Goal: Transaction & Acquisition: Purchase product/service

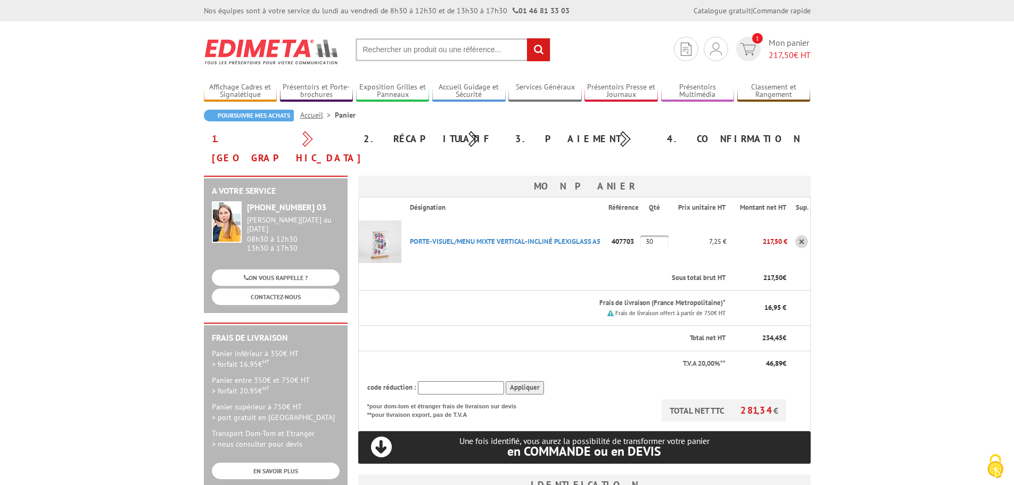
click at [431, 381] on input "text" at bounding box center [461, 387] width 86 height 13
type input "new10"
click at [531, 381] on input "Appliquer" at bounding box center [525, 387] width 38 height 13
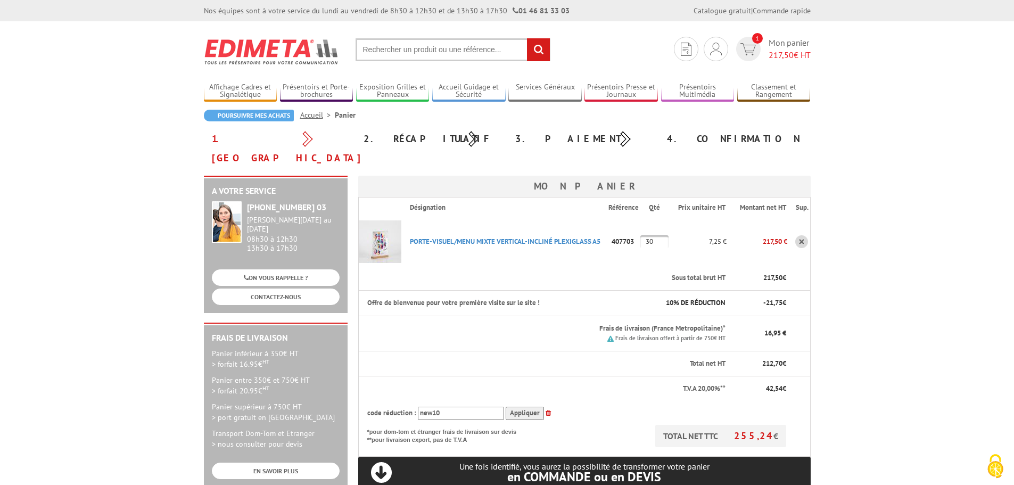
click at [451, 46] on input "text" at bounding box center [453, 49] width 195 height 23
type input "film palette"
click at [527, 38] on input "rechercher" at bounding box center [538, 49] width 23 height 23
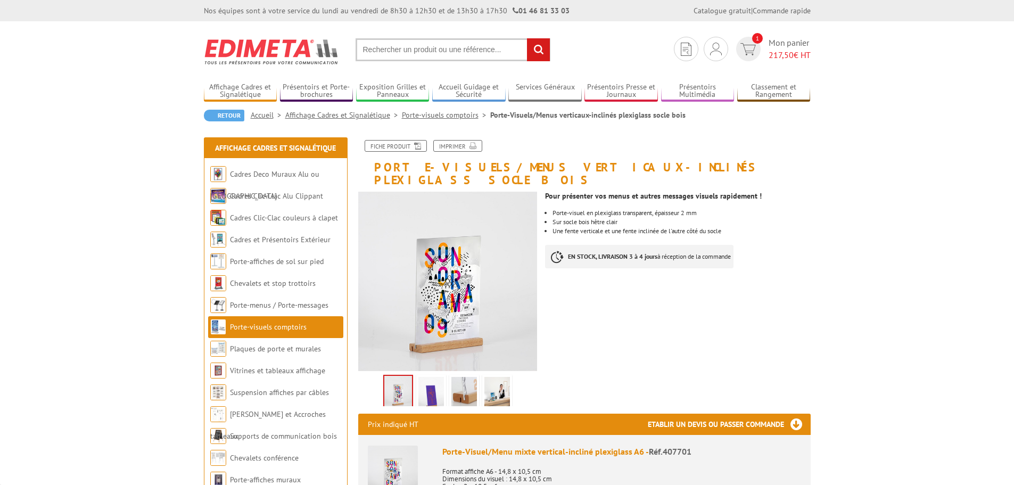
click at [282, 51] on img at bounding box center [272, 51] width 136 height 39
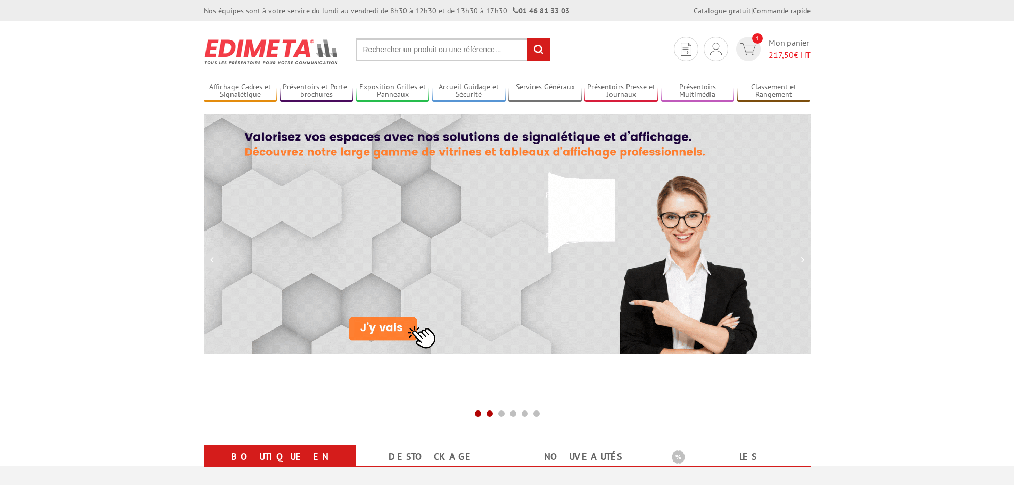
click at [489, 411] on span at bounding box center [489, 413] width 9 height 9
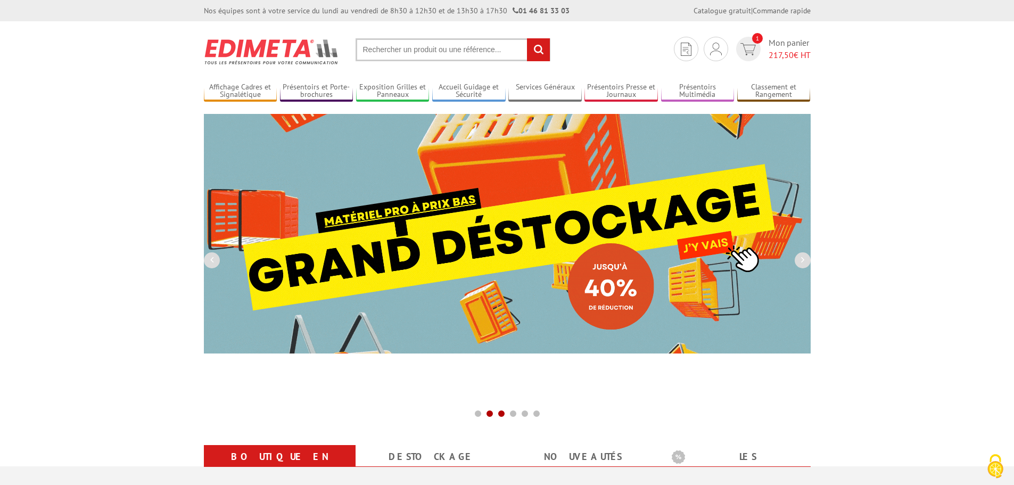
click at [499, 414] on span at bounding box center [501, 413] width 9 height 9
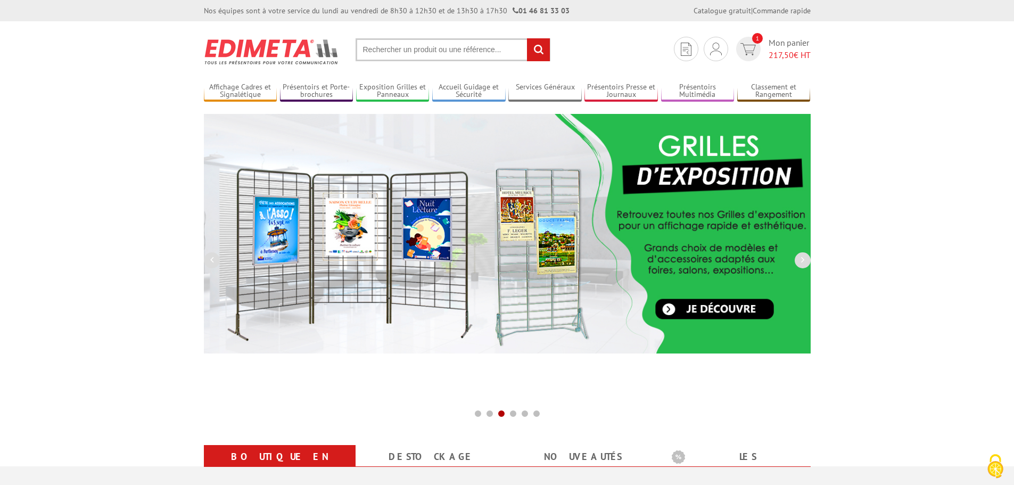
click at [505, 415] on span at bounding box center [501, 413] width 9 height 9
click at [514, 414] on span at bounding box center [513, 413] width 9 height 9
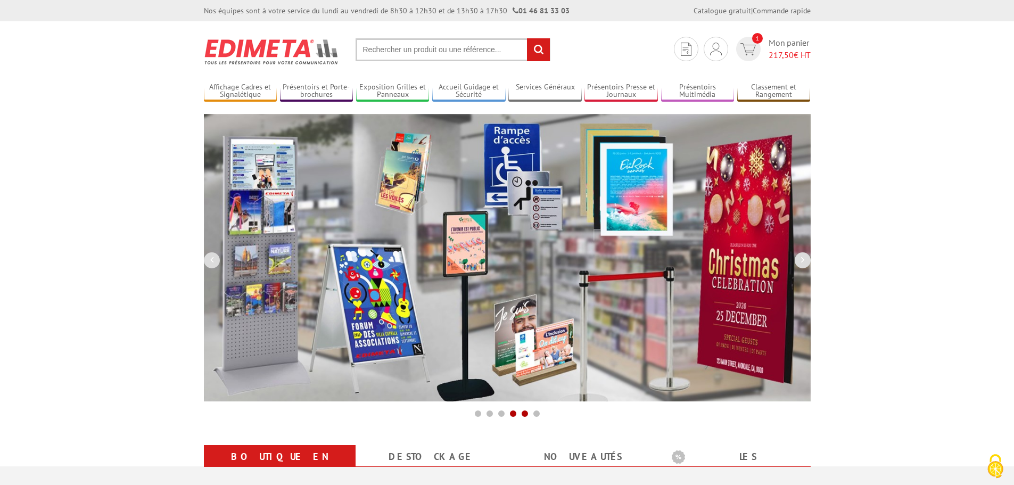
click at [523, 413] on span at bounding box center [525, 413] width 9 height 9
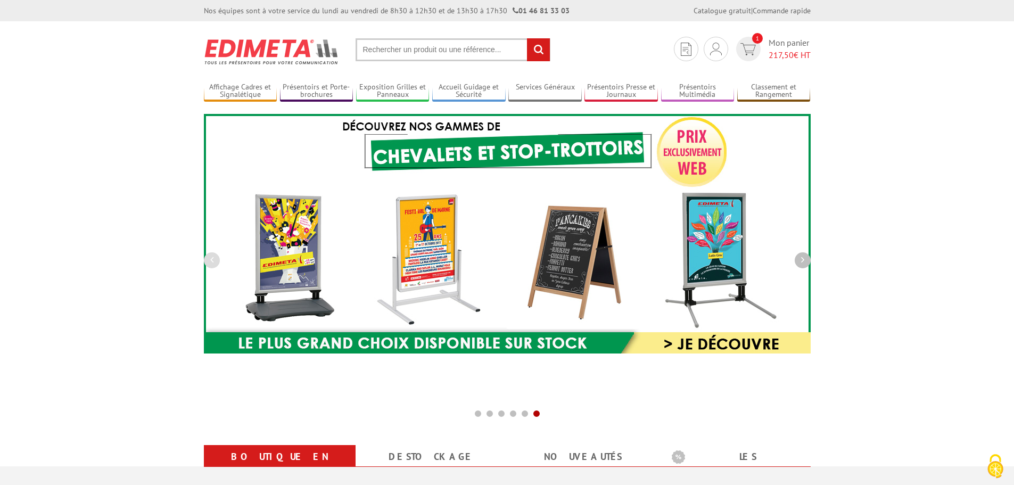
click at [803, 262] on icon "button" at bounding box center [802, 260] width 3 height 10
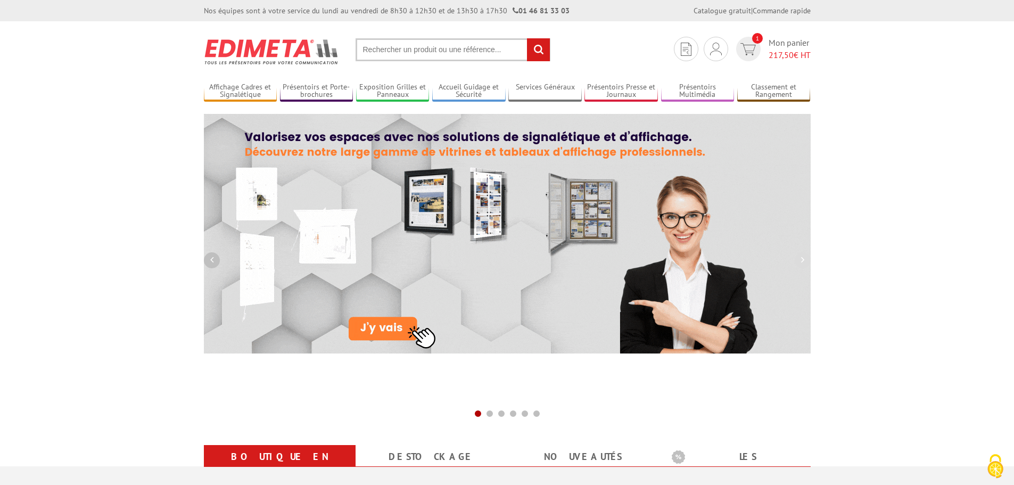
click at [211, 264] on icon "button" at bounding box center [211, 260] width 3 height 10
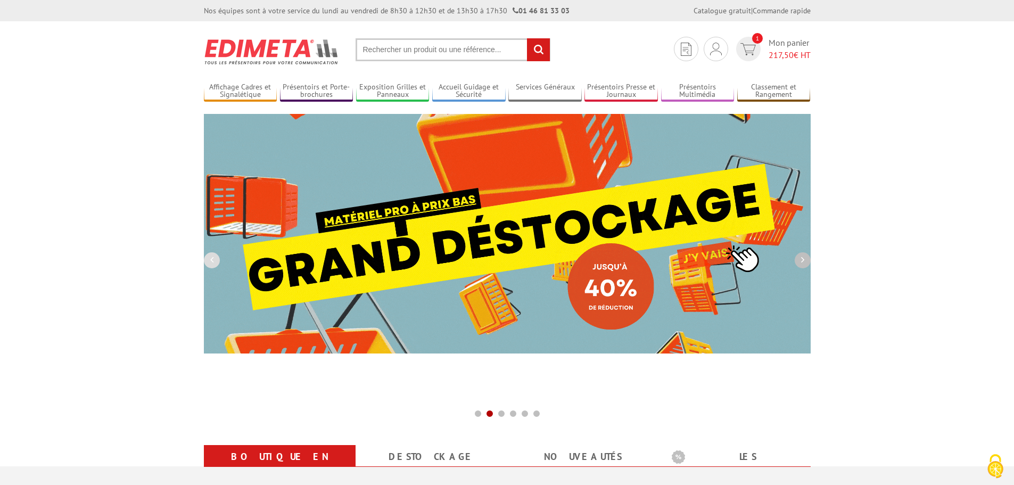
click at [803, 262] on icon "button" at bounding box center [802, 260] width 3 height 10
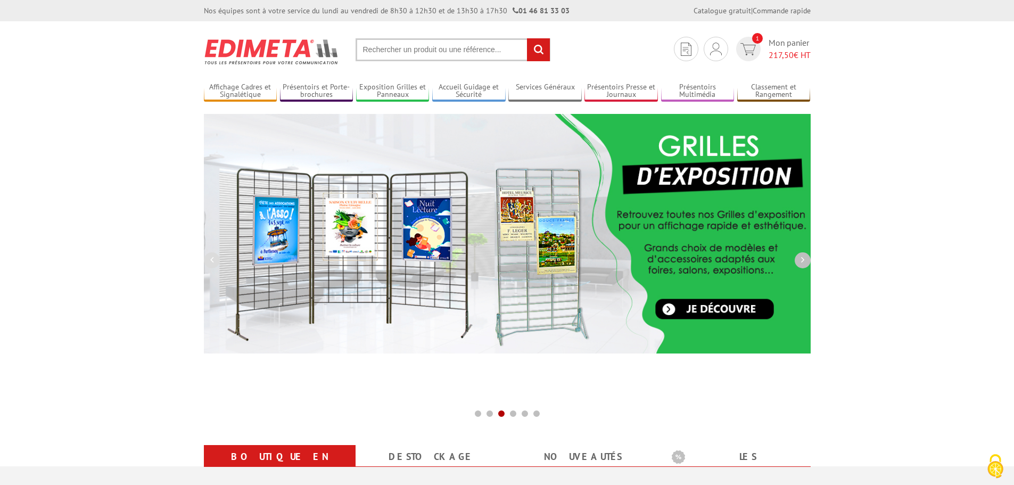
click at [803, 262] on icon "button" at bounding box center [802, 260] width 3 height 10
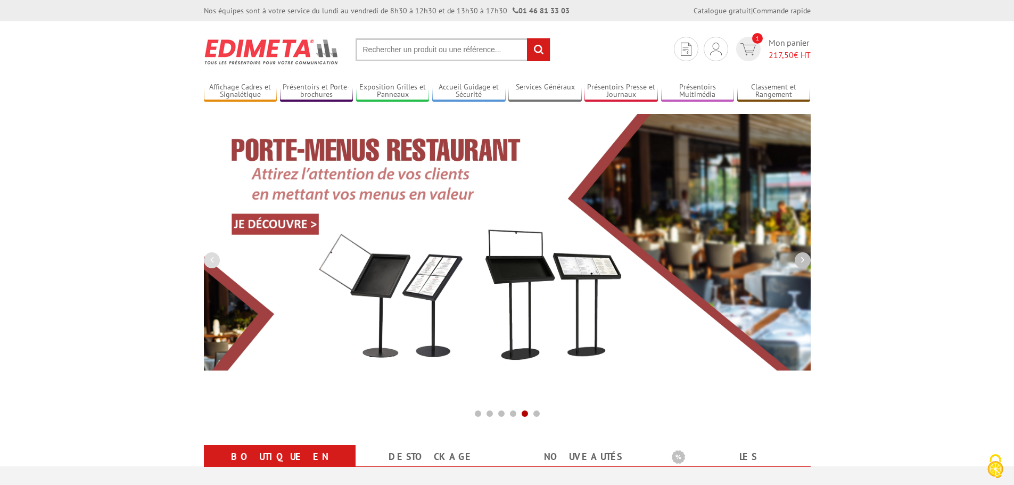
click at [803, 262] on icon "button" at bounding box center [802, 260] width 3 height 10
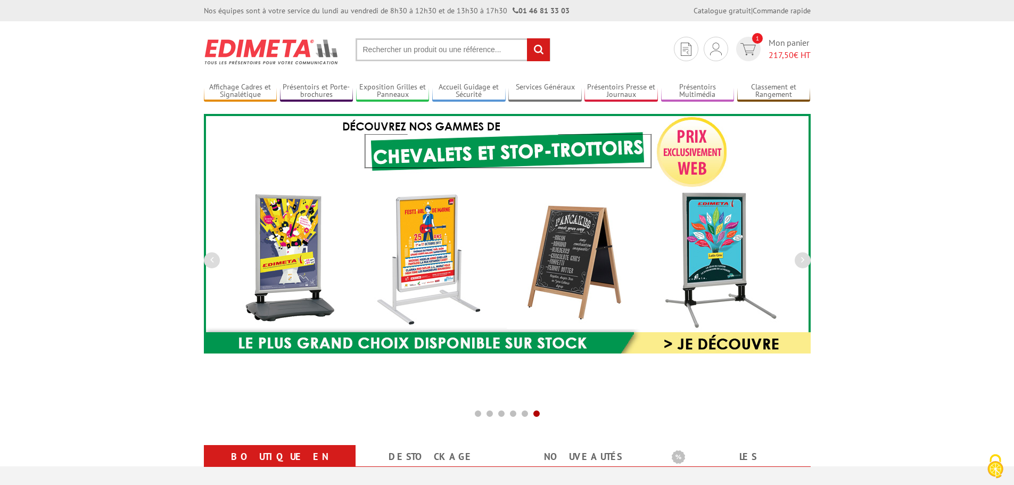
click at [242, 45] on img at bounding box center [272, 51] width 136 height 39
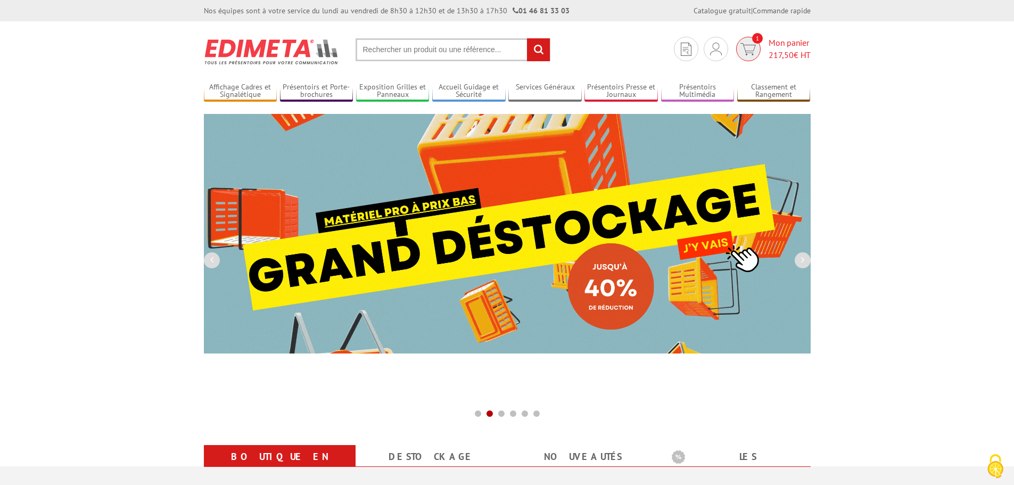
click at [781, 46] on span "Mon panier 217,50 € HT" at bounding box center [790, 49] width 42 height 24
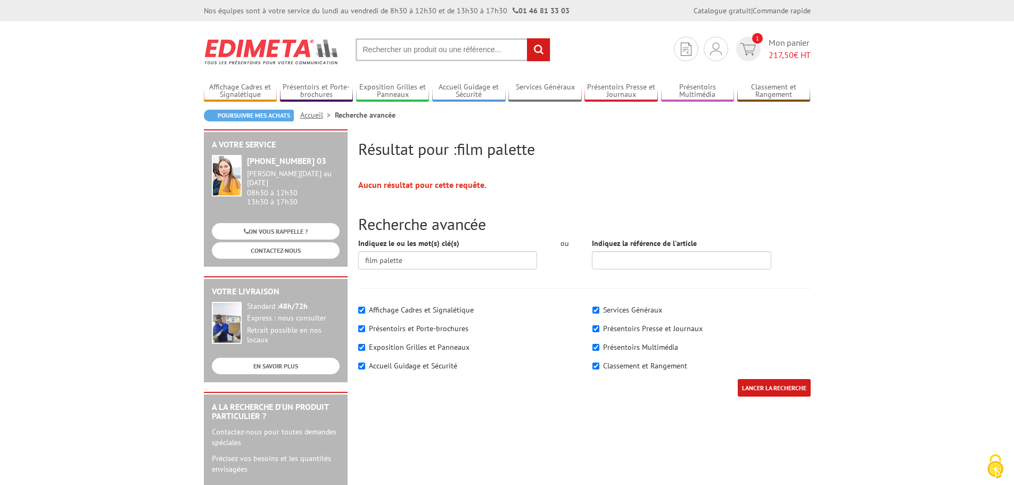
click at [411, 51] on input "text" at bounding box center [453, 49] width 195 height 23
type input "film"
click at [527, 38] on input "rechercher" at bounding box center [538, 49] width 23 height 23
click at [421, 52] on input "text" at bounding box center [453, 49] width 195 height 23
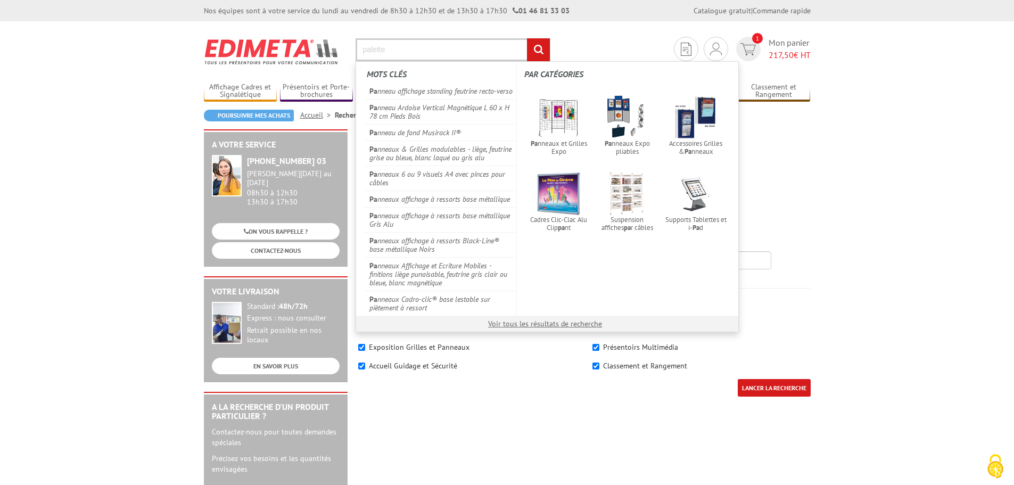
type input "palette"
click at [527, 38] on input "rechercher" at bounding box center [538, 49] width 23 height 23
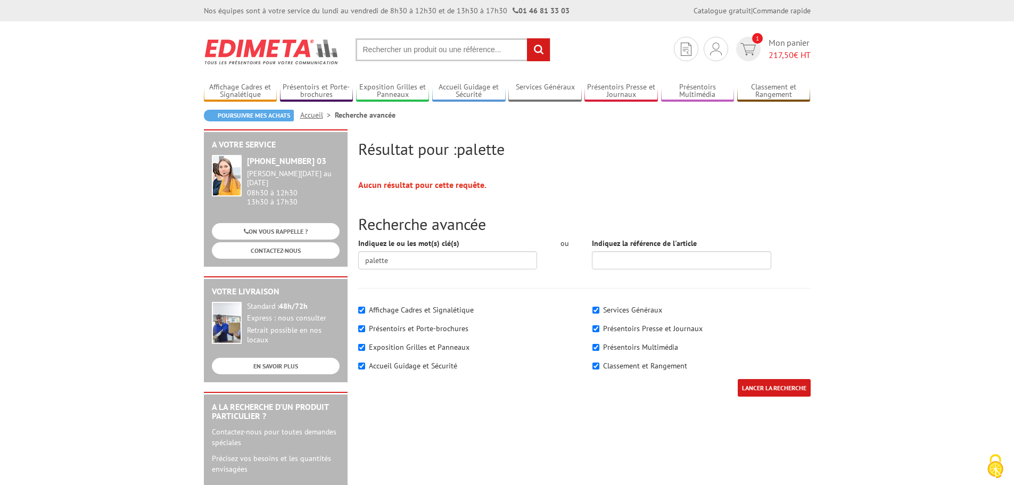
click at [765, 391] on input "LANCER LA RECHERCHE" at bounding box center [774, 388] width 73 height 18
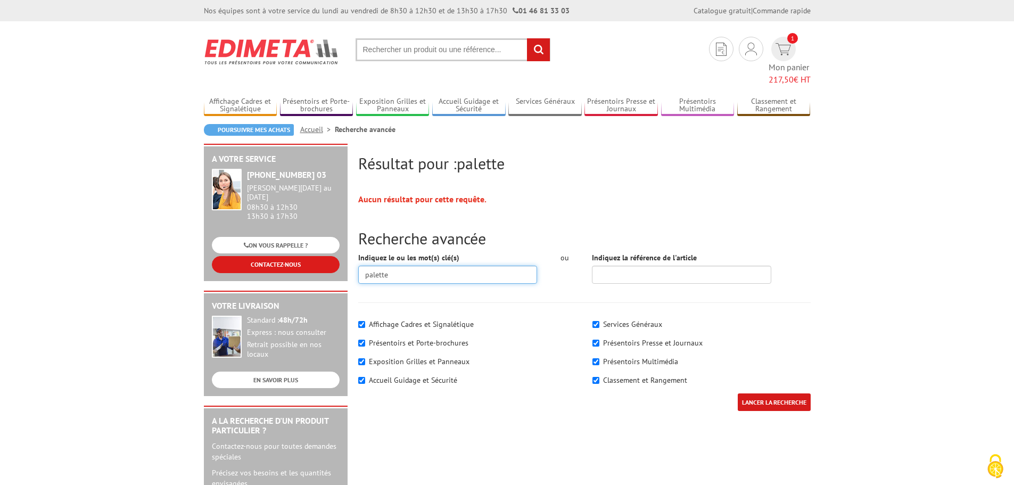
drag, startPoint x: 400, startPoint y: 259, endPoint x: 286, endPoint y: 249, distance: 113.8
click at [317, 254] on div "Résultat pour : palette Aucun résultat pour cette requête. Recherche avancée In…" at bounding box center [507, 427] width 617 height 567
type input "="
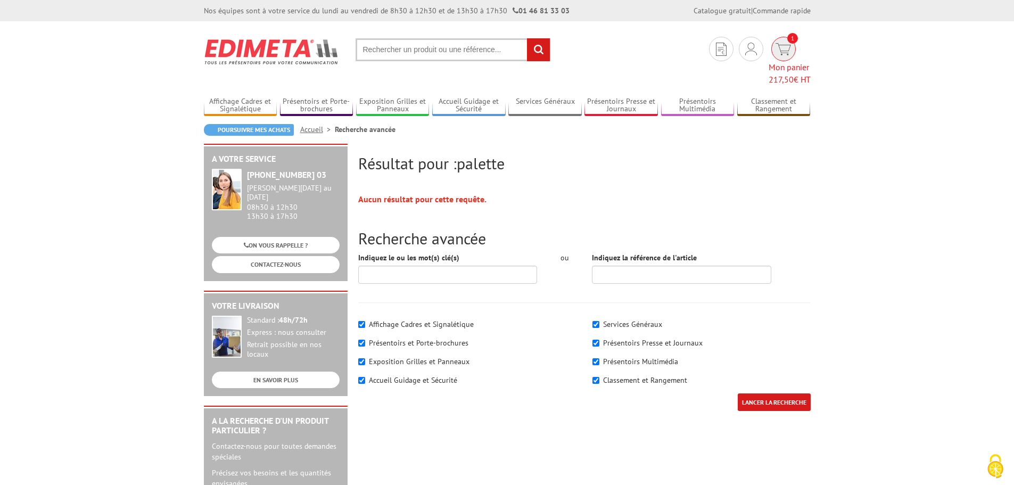
click at [776, 74] on span "217,50" at bounding box center [781, 79] width 25 height 11
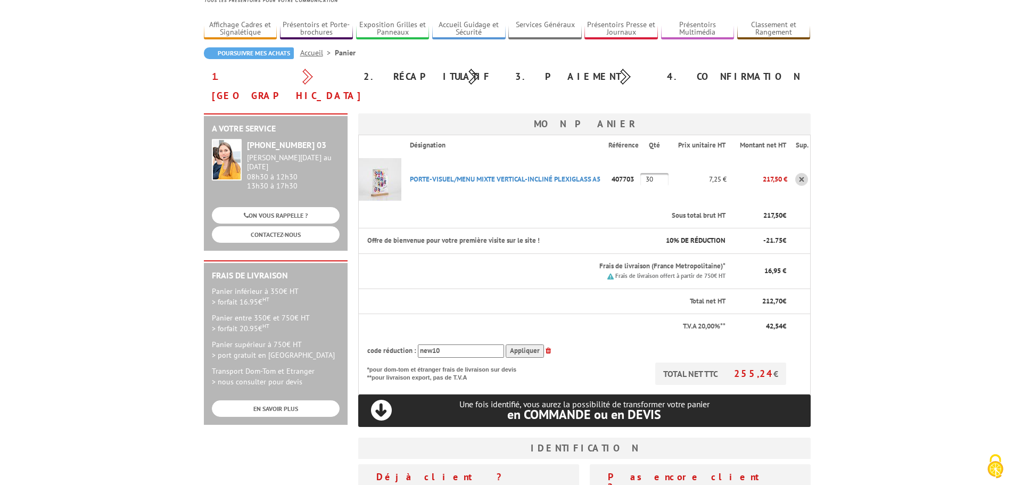
scroll to position [160, 0]
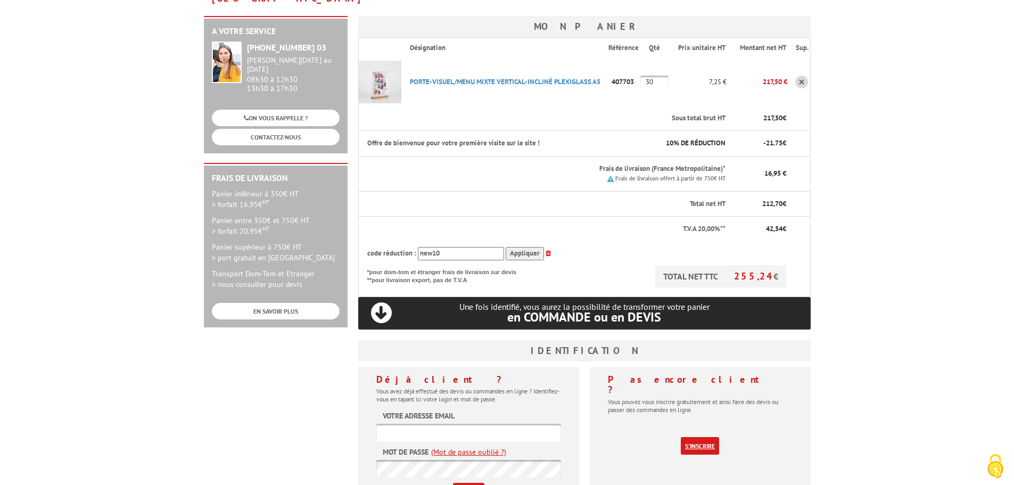
click at [705, 437] on link "S'inscrire" at bounding box center [700, 446] width 38 height 18
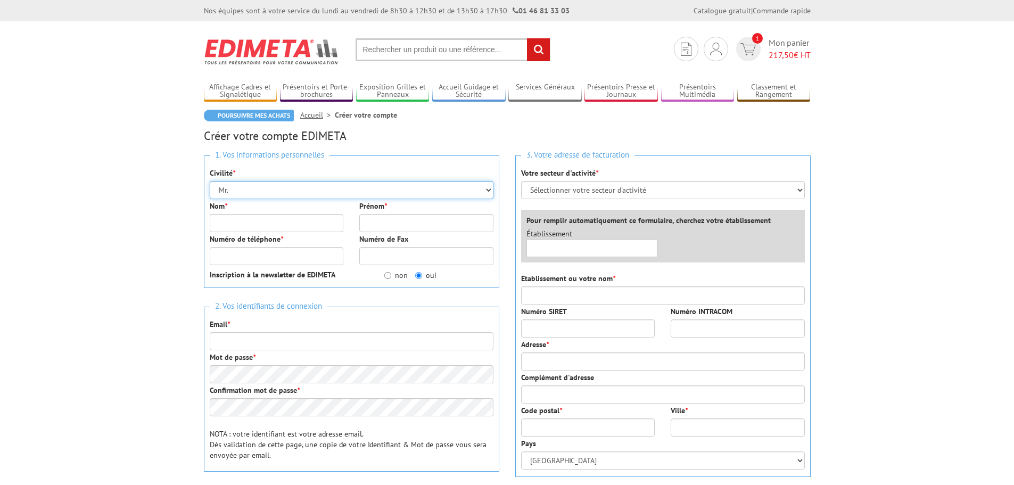
click at [287, 193] on select "Mr. Mme. Mlle." at bounding box center [352, 190] width 284 height 18
click at [290, 186] on select "Mr. Mme. Mlle." at bounding box center [352, 190] width 284 height 18
click at [232, 220] on input "Nom *" at bounding box center [277, 223] width 134 height 18
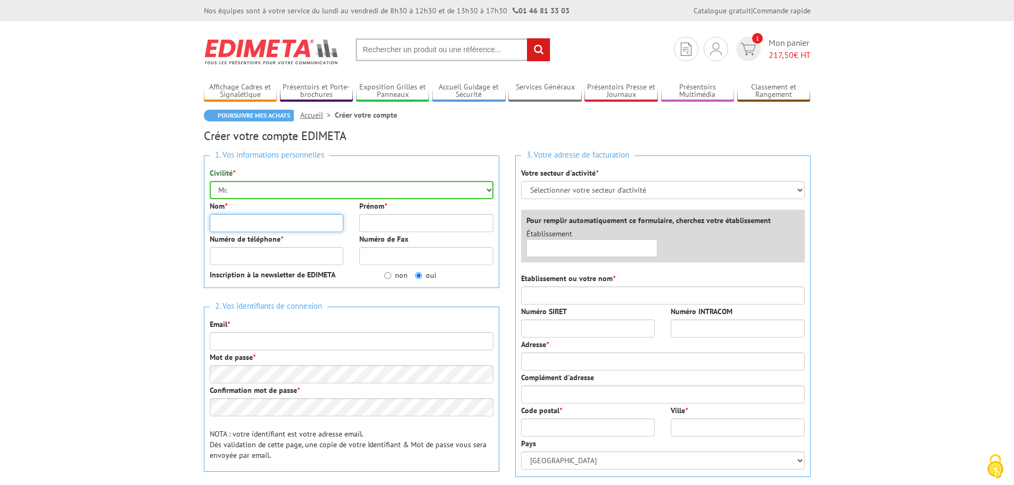
type input "UBASSY"
type input "[PERSON_NAME]"
type input "0490272400"
type input "festival@inter-rhone.com"
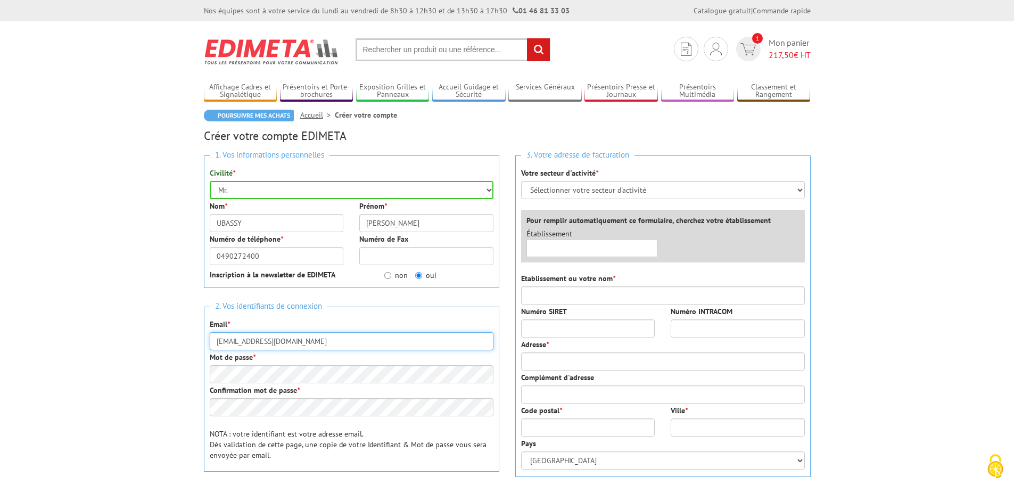
type input "Inter Rhône"
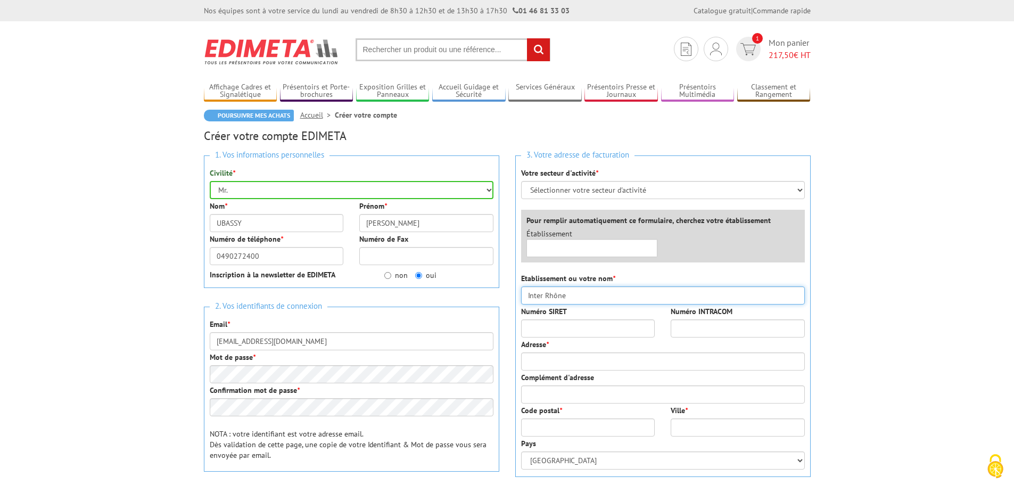
type input "6 Rue des 3 Faucons, Maison des Vin"
type input "Maison des Vins"
type input "84000"
type input "AVIGNON"
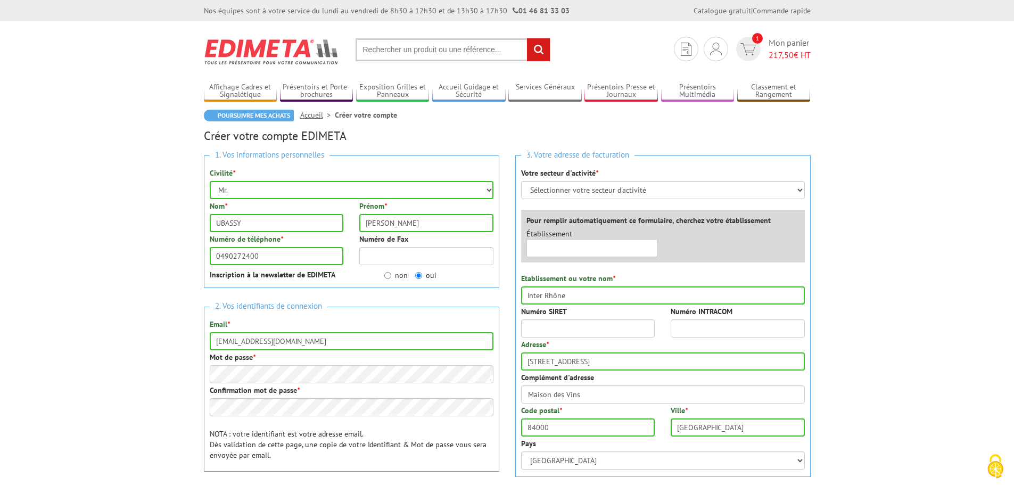
click at [399, 275] on label "non" at bounding box center [395, 275] width 23 height 11
click at [391, 275] on input "non" at bounding box center [387, 275] width 7 height 7
radio input "true"
drag, startPoint x: 238, startPoint y: 341, endPoint x: 181, endPoint y: 335, distance: 57.7
click at [181, 335] on body "Nos équipes sont à votre service du lundi au vendredi de 8h30 à 12h30 et de 13h…" at bounding box center [507, 445] width 1014 height 890
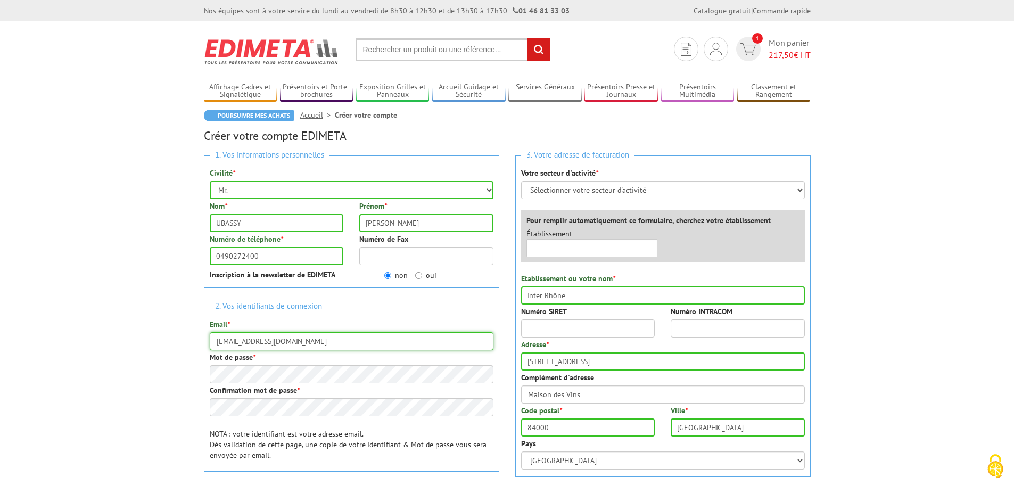
type input "[EMAIL_ADDRESS][DOMAIN_NAME]"
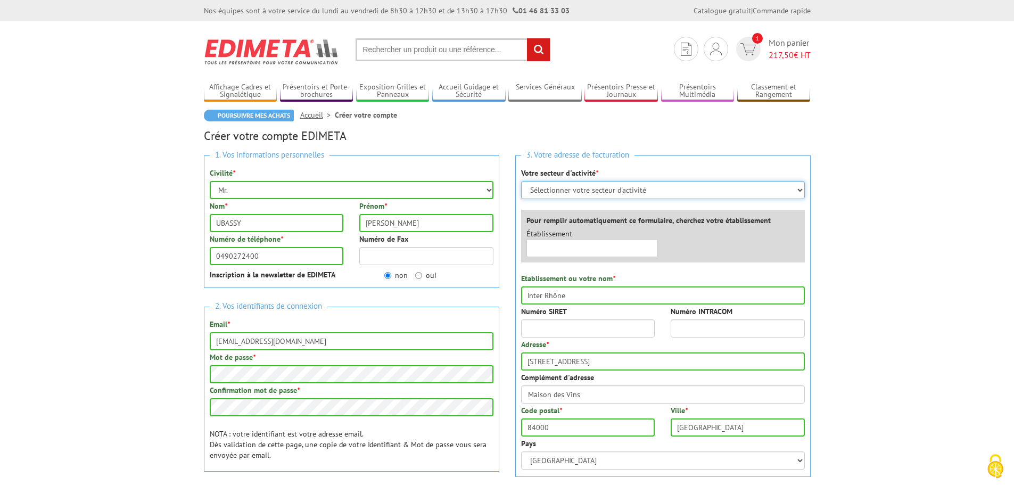
click at [573, 190] on select "Sélectionner votre secteur d'activité Administrations et collectivités Magasins…" at bounding box center [663, 190] width 284 height 18
select select "876"
click at [521, 181] on select "Sélectionner votre secteur d'activité Administrations et collectivités Magasins…" at bounding box center [663, 190] width 284 height 18
click at [557, 244] on input "text" at bounding box center [591, 248] width 131 height 18
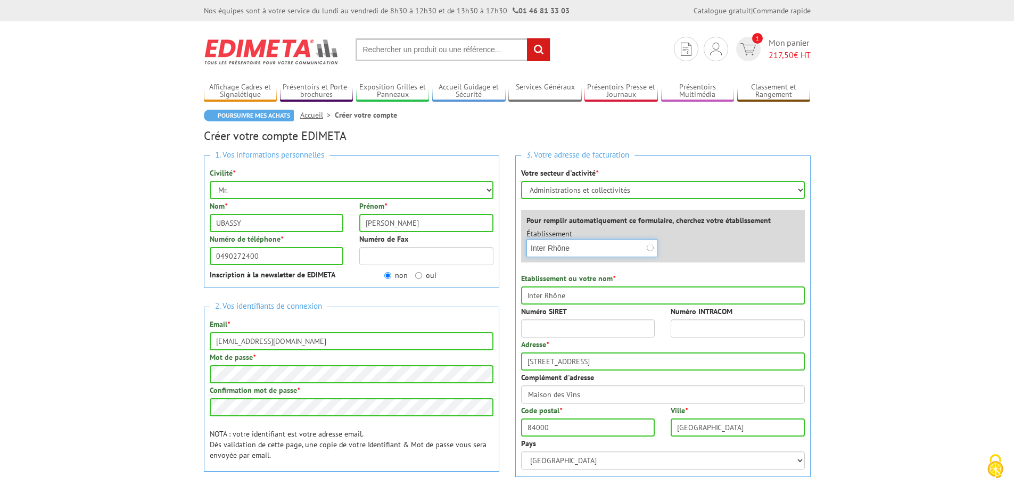
type input "Inter Rhône"
click at [561, 324] on input "Numéro SIRET" at bounding box center [588, 328] width 134 height 18
click at [552, 326] on input "Numéro SIRET" at bounding box center [588, 328] width 134 height 18
paste input "78320400100029"
type input "78320400100029"
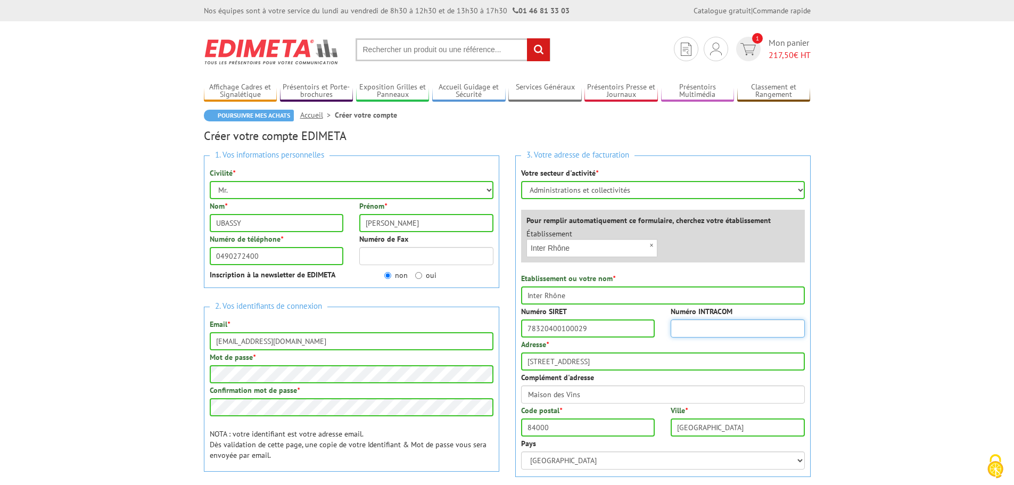
click at [704, 328] on input "Numéro INTRACOM" at bounding box center [738, 328] width 134 height 18
paste input "27783204001"
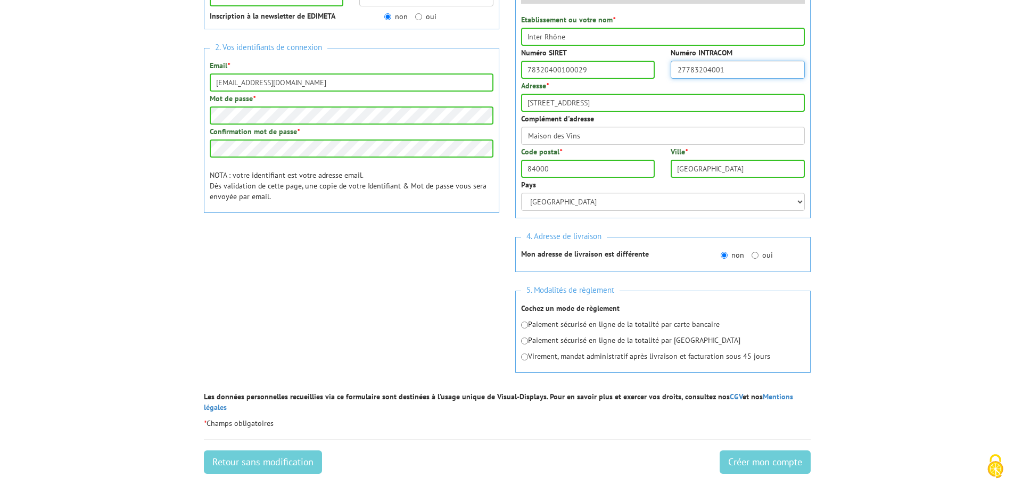
scroll to position [266, 0]
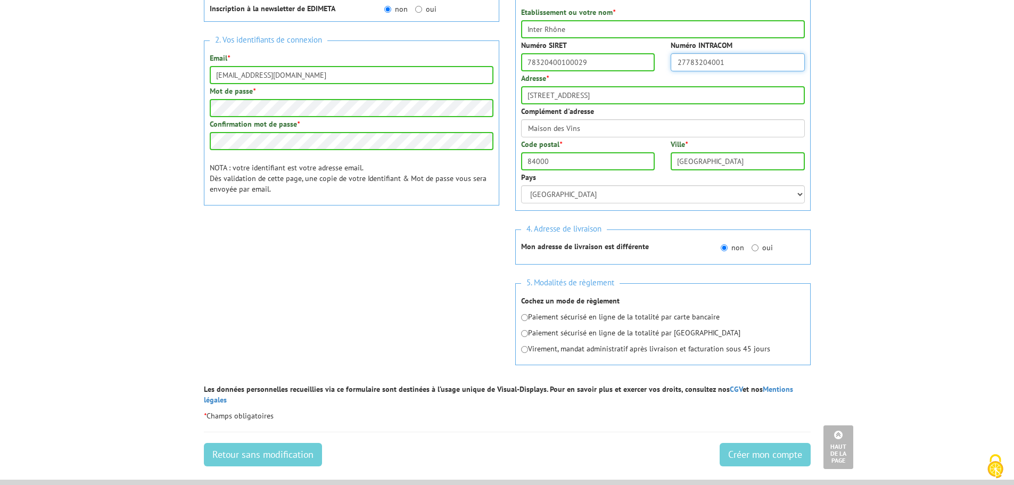
type input "27783204001"
click at [526, 331] on input "radio" at bounding box center [524, 333] width 7 height 7
radio input "true"
click at [776, 448] on input "Créer mon compte" at bounding box center [765, 454] width 91 height 23
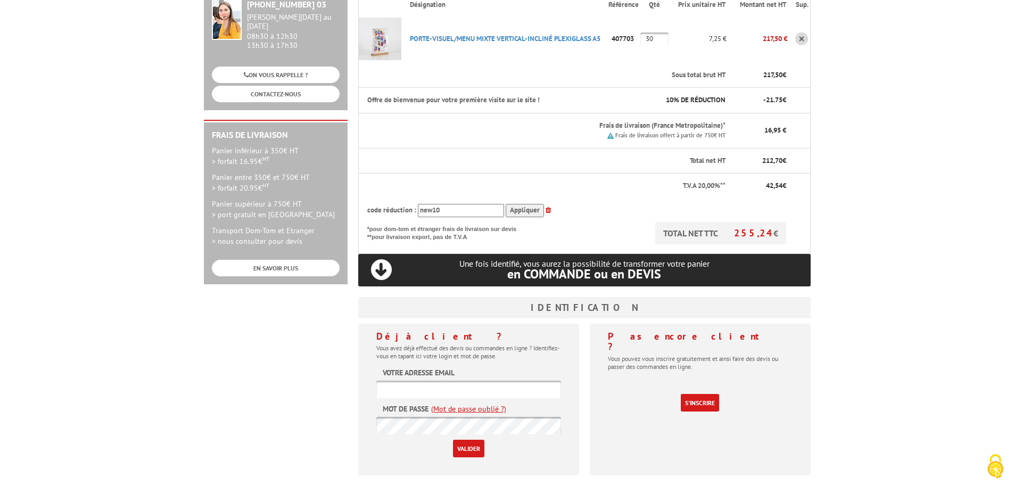
scroll to position [266, 0]
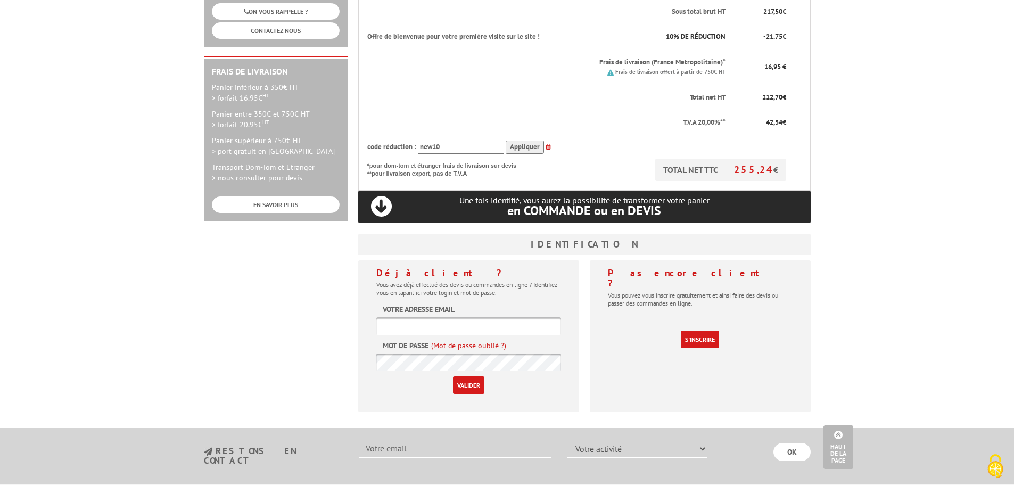
click at [427, 317] on input "text" at bounding box center [468, 326] width 185 height 18
type input "[EMAIL_ADDRESS][DOMAIN_NAME]"
click at [470, 376] on input "Valider" at bounding box center [468, 385] width 31 height 18
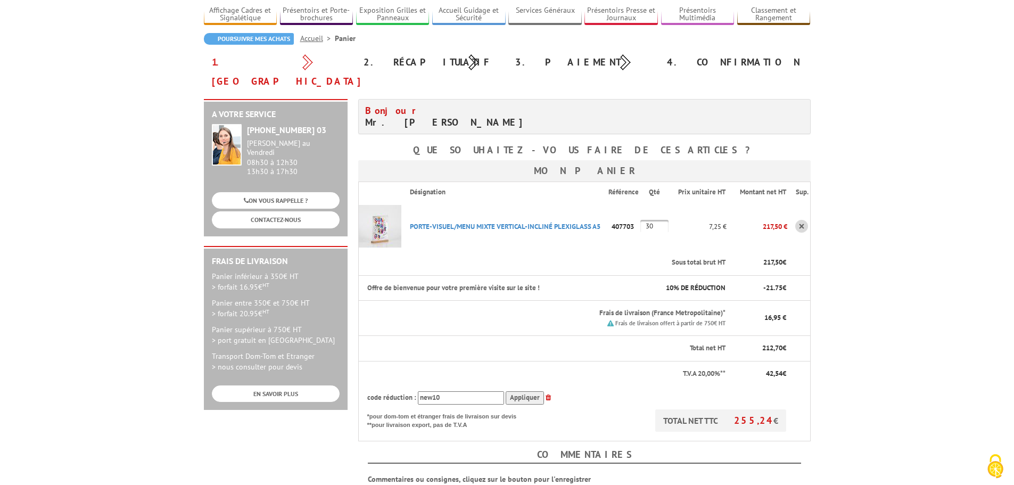
scroll to position [160, 0]
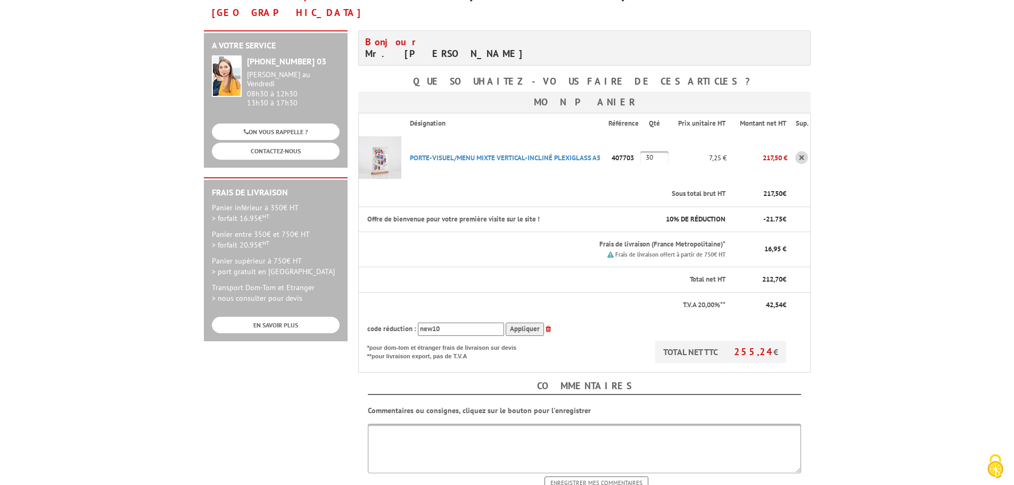
click at [481, 424] on textarea at bounding box center [584, 448] width 433 height 49
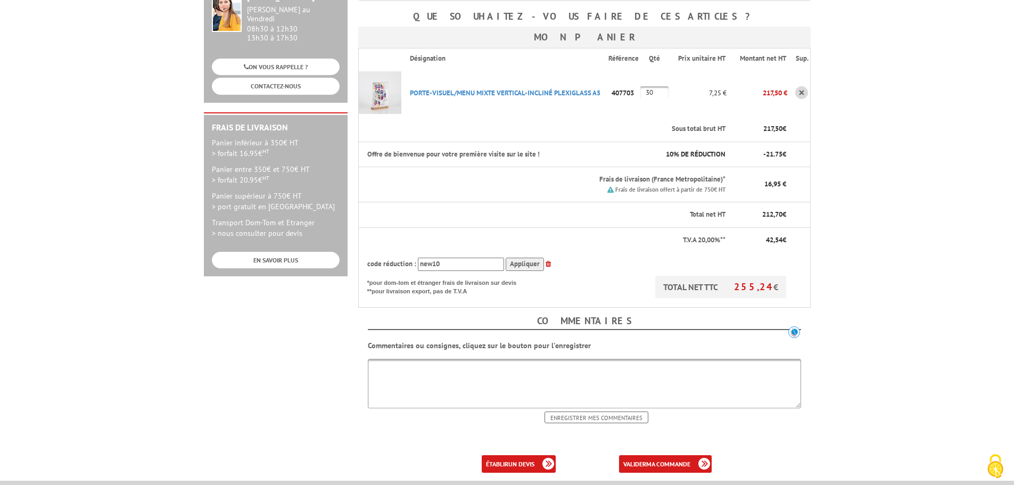
scroll to position [373, 0]
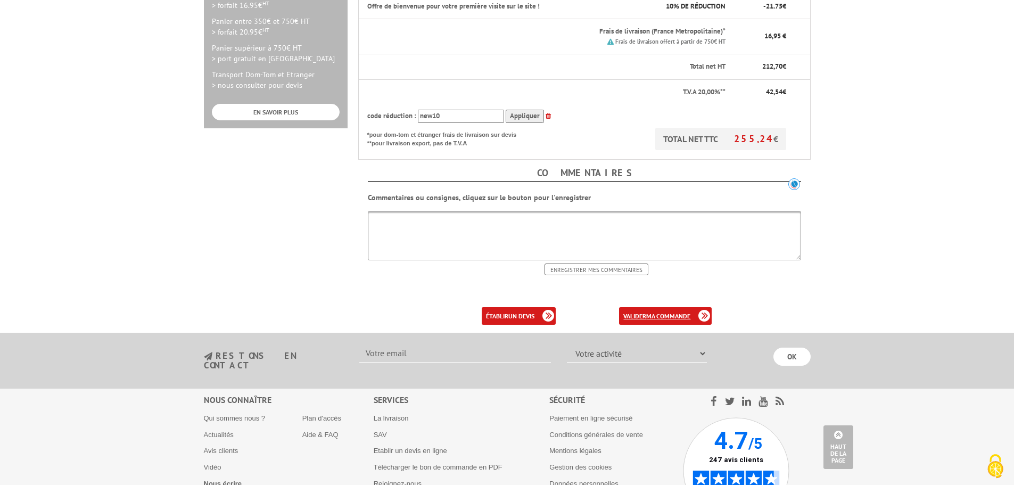
click at [652, 312] on b "ma commande" at bounding box center [668, 316] width 44 height 8
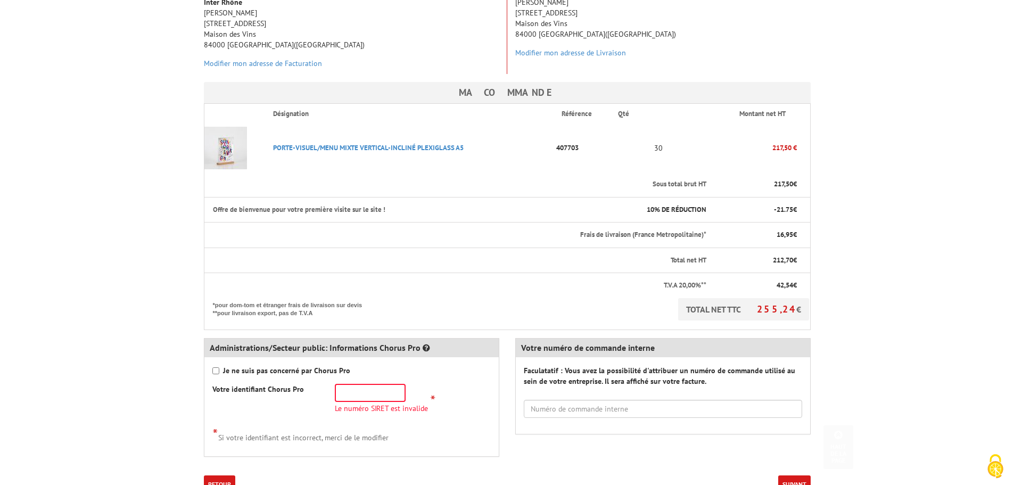
scroll to position [213, 0]
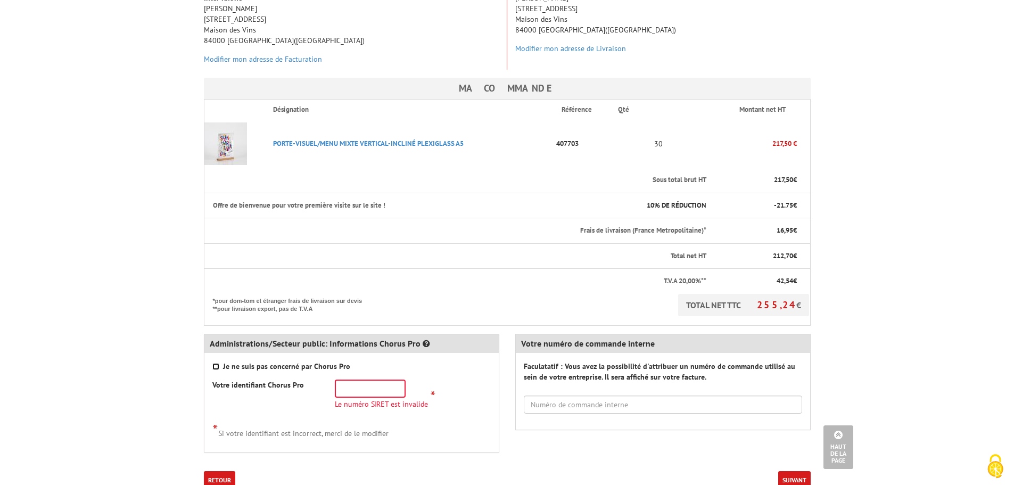
click at [216, 363] on input "Je ne suis pas concerné par Chorus Pro" at bounding box center [215, 366] width 7 height 7
checkbox input "true"
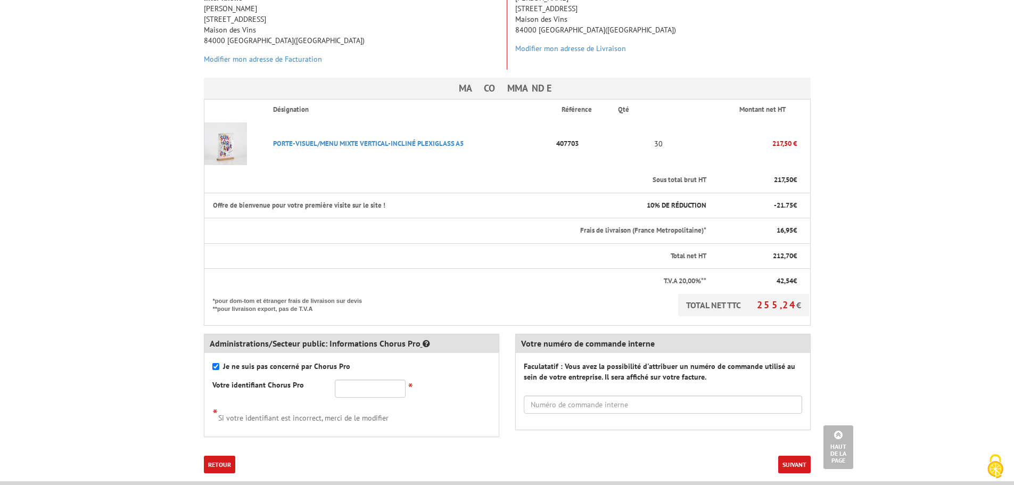
click at [423, 339] on icon at bounding box center [426, 343] width 7 height 9
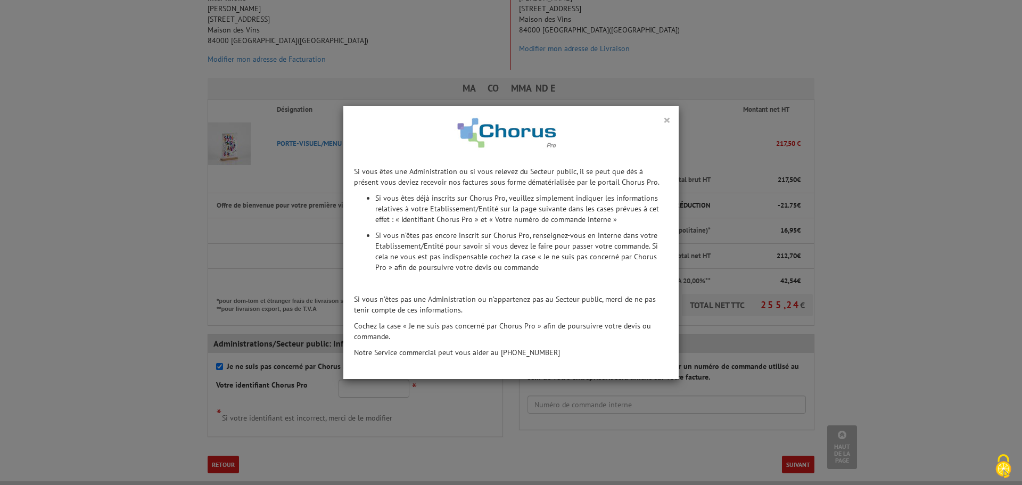
click at [663, 121] on button "×" at bounding box center [666, 120] width 7 height 14
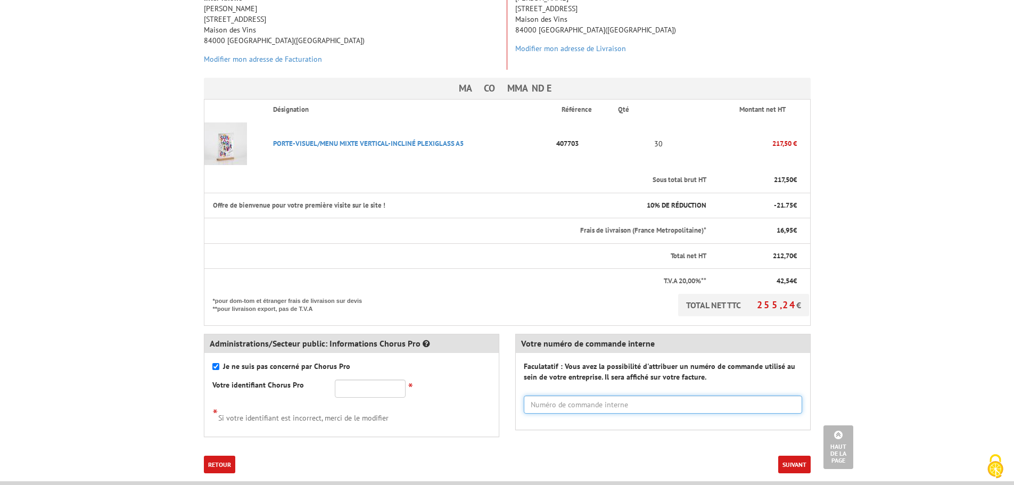
click at [580, 395] on input "text" at bounding box center [663, 404] width 278 height 18
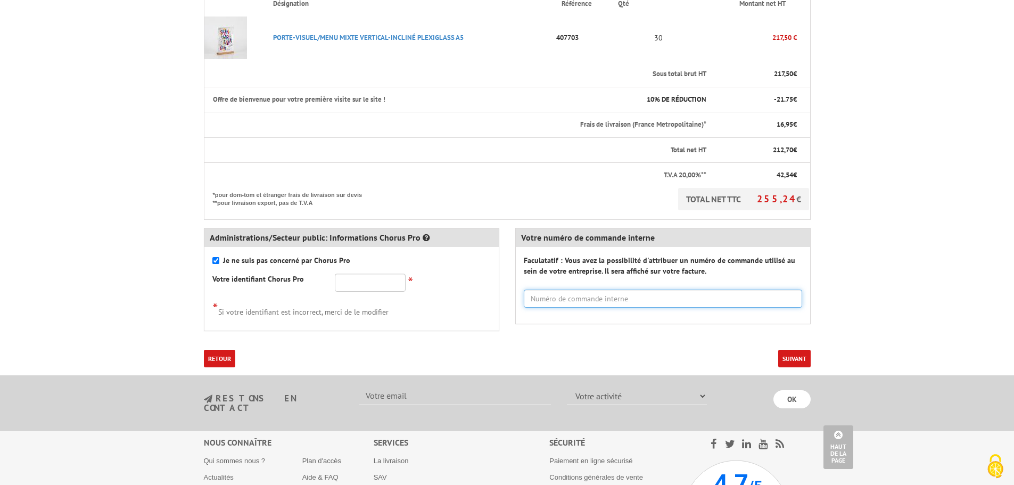
scroll to position [319, 0]
click at [806, 349] on button "Suivant" at bounding box center [794, 358] width 32 height 18
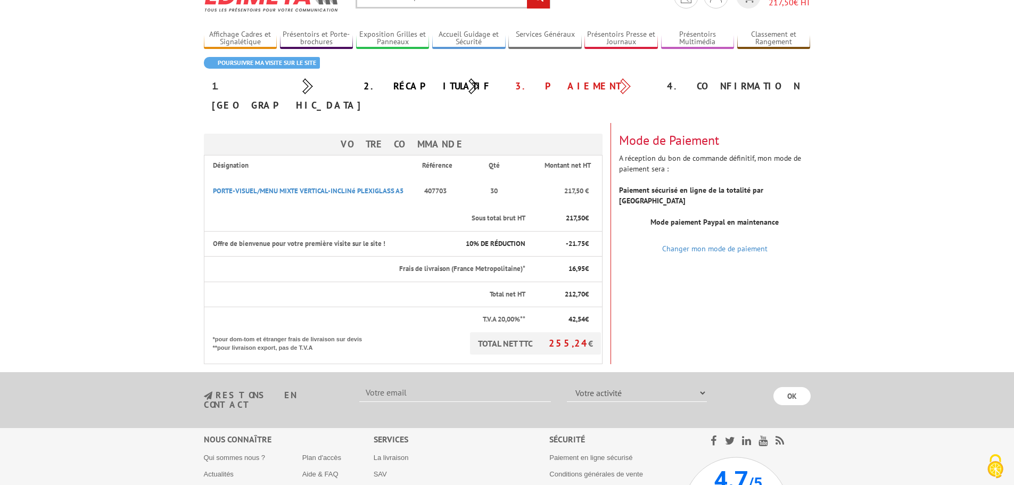
scroll to position [159, 0]
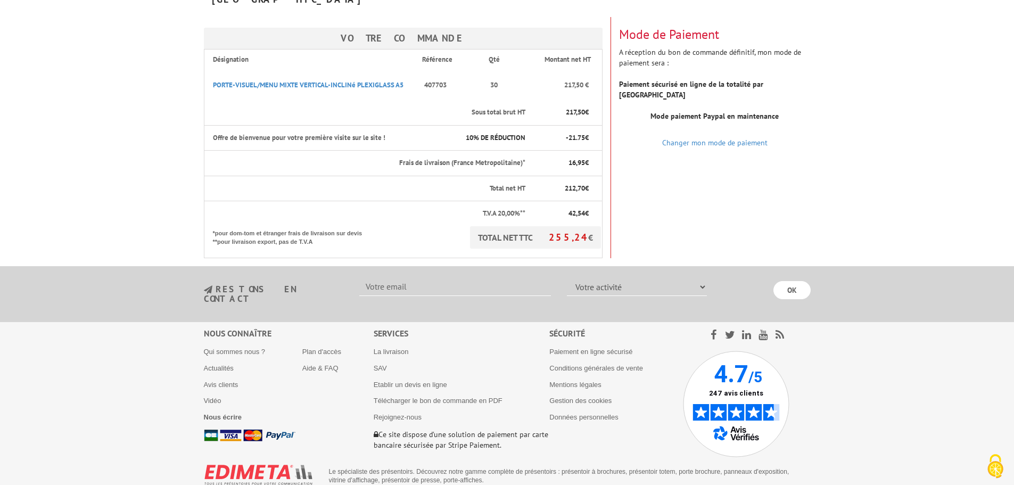
click at [406, 278] on input "text" at bounding box center [455, 287] width 192 height 18
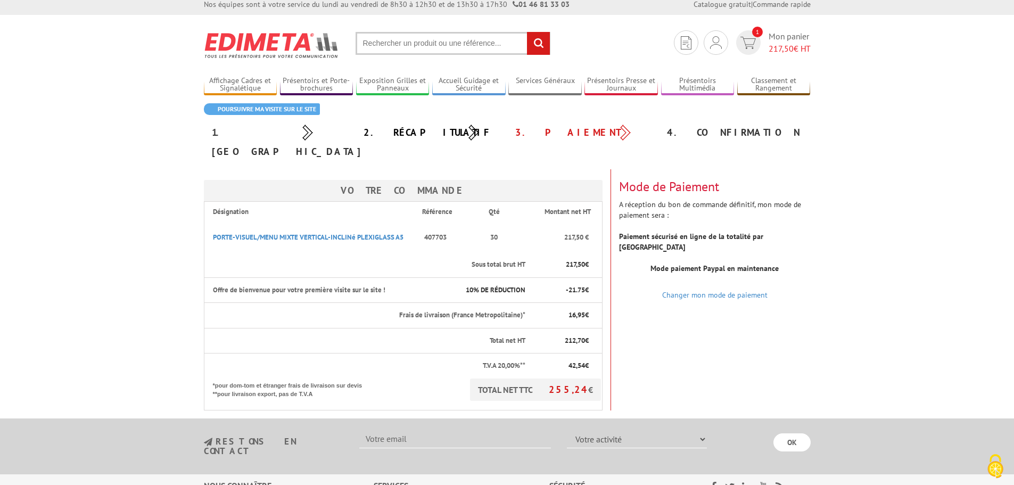
scroll to position [0, 0]
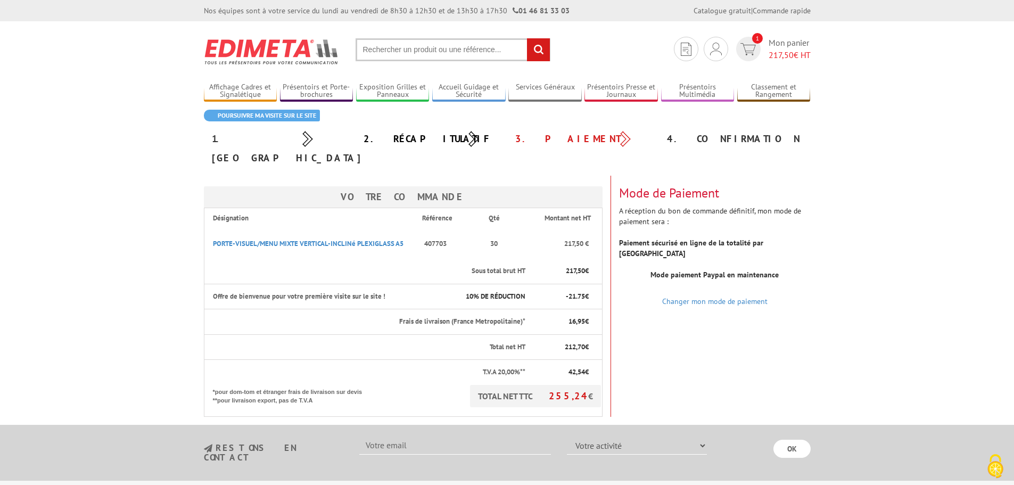
click at [693, 270] on b "Mode paiement Paypal en maintenance" at bounding box center [714, 275] width 128 height 10
click at [793, 440] on input "OK" at bounding box center [791, 449] width 37 height 18
click at [721, 296] on link "Changer mon mode de paiement" at bounding box center [714, 301] width 105 height 10
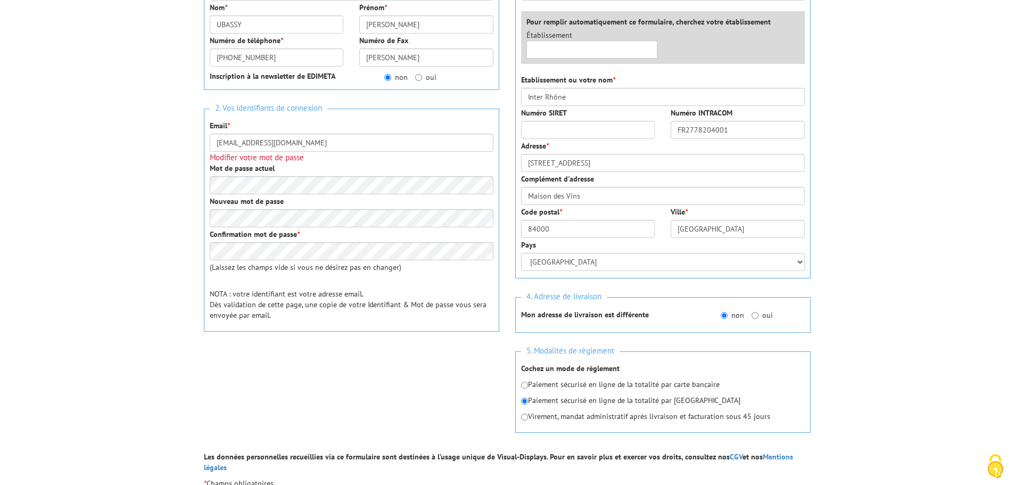
scroll to position [213, 0]
click at [574, 378] on p "Paiement sécurisé en ligne de la totalité par carte bancaire" at bounding box center [663, 383] width 284 height 11
click at [523, 381] on input "radio" at bounding box center [524, 384] width 7 height 7
radio input "true"
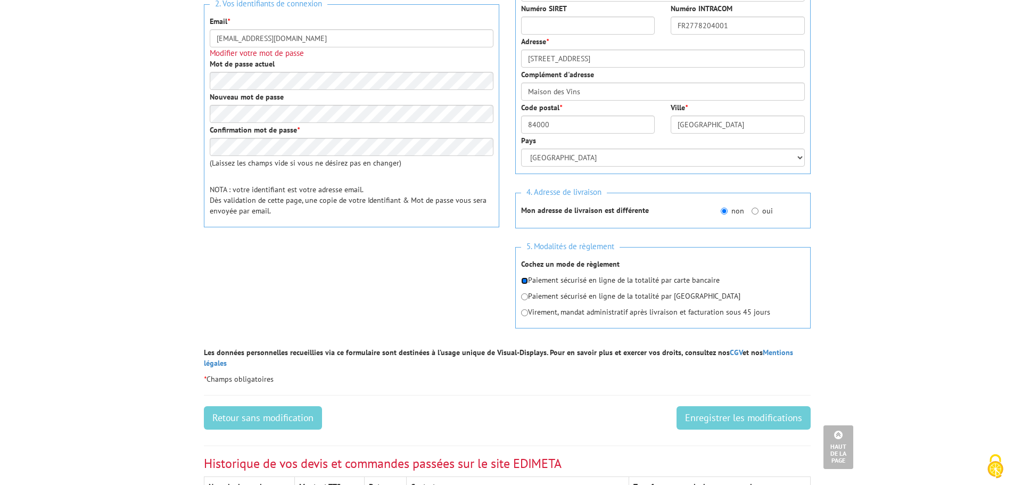
scroll to position [319, 0]
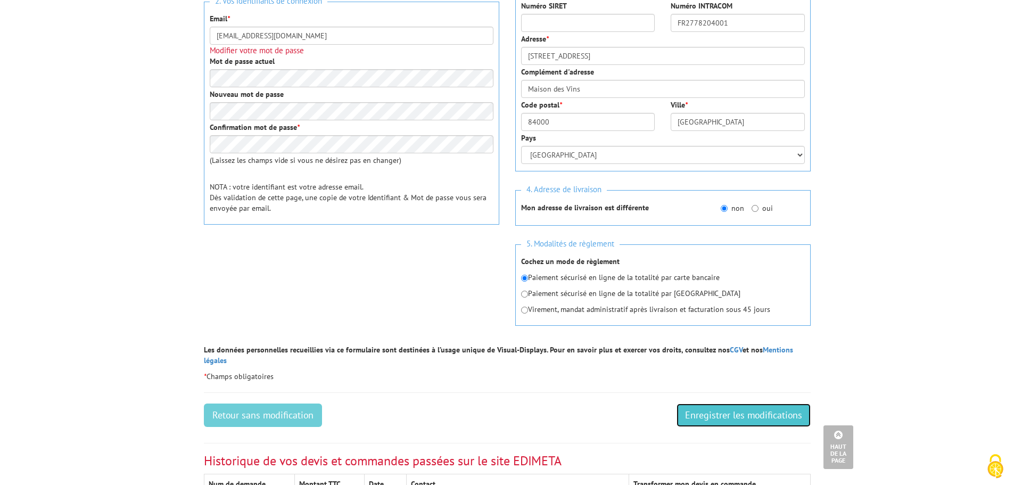
click at [751, 403] on input "Enregistrer les modifications" at bounding box center [743, 414] width 134 height 23
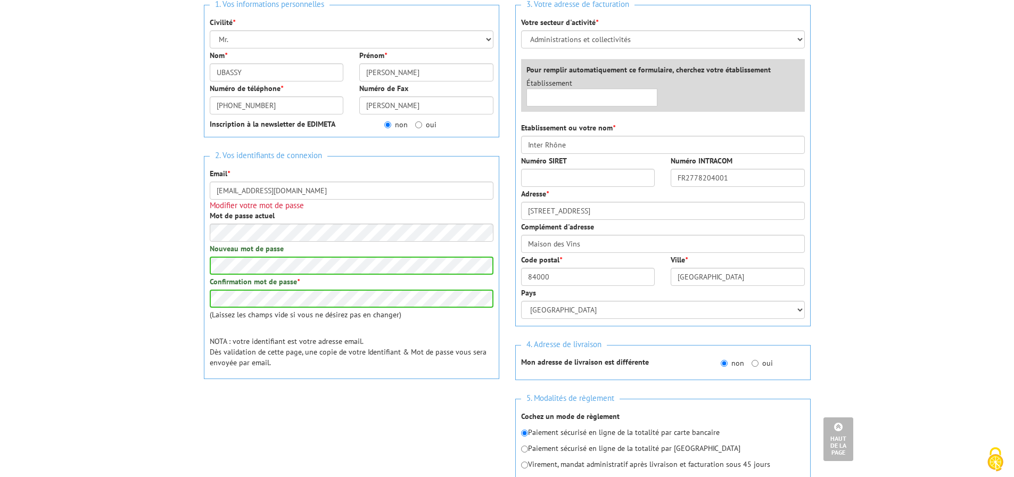
scroll to position [160, 0]
click at [551, 177] on input "Numéro SIRET" at bounding box center [588, 179] width 134 height 18
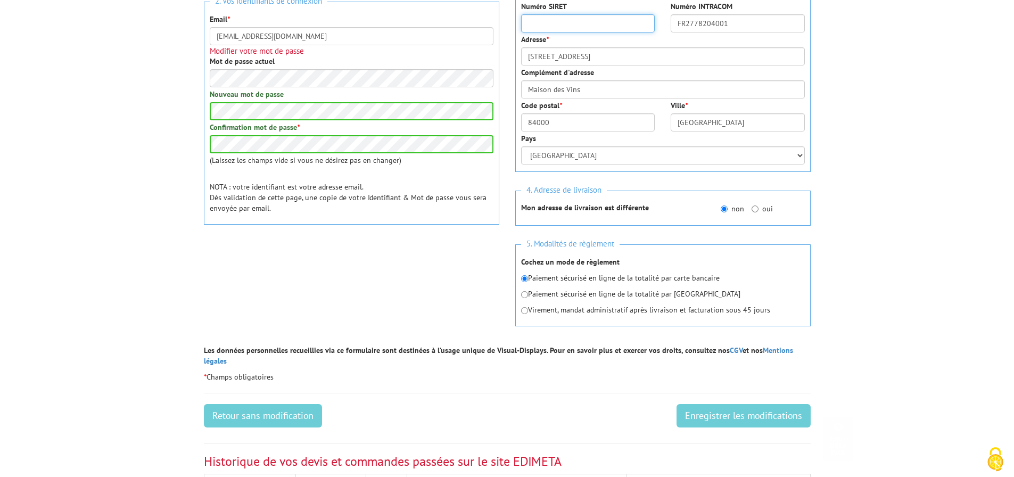
scroll to position [319, 0]
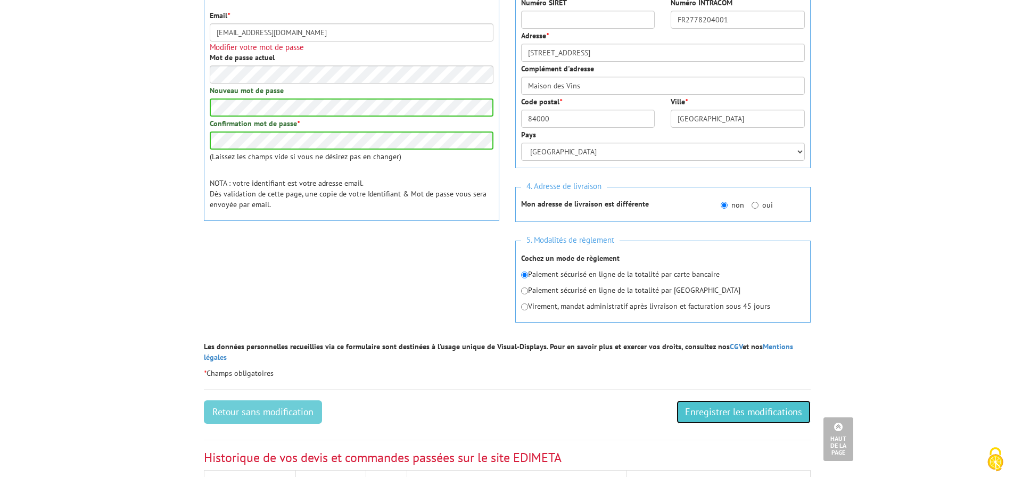
click at [721, 400] on input "Enregistrer les modifications" at bounding box center [743, 411] width 134 height 23
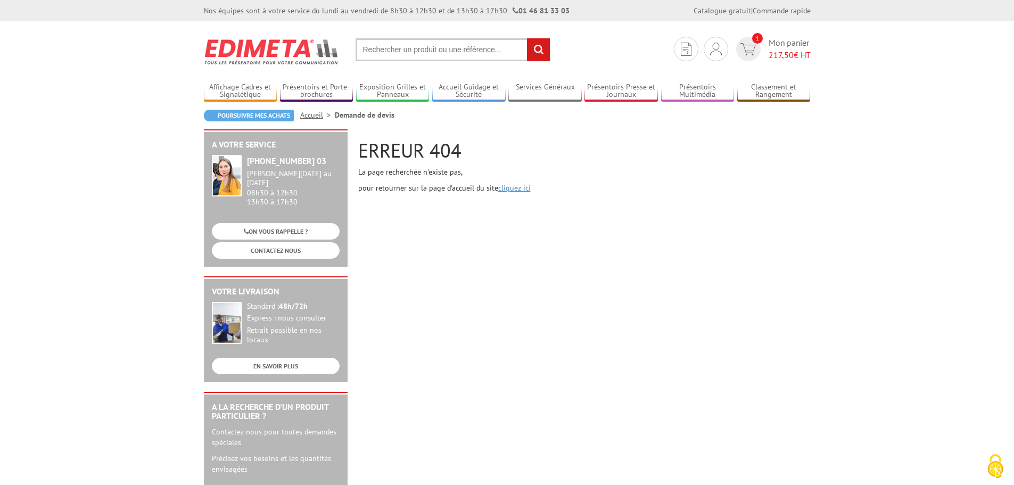
click at [517, 188] on link "cliquez ici" at bounding box center [514, 188] width 32 height 10
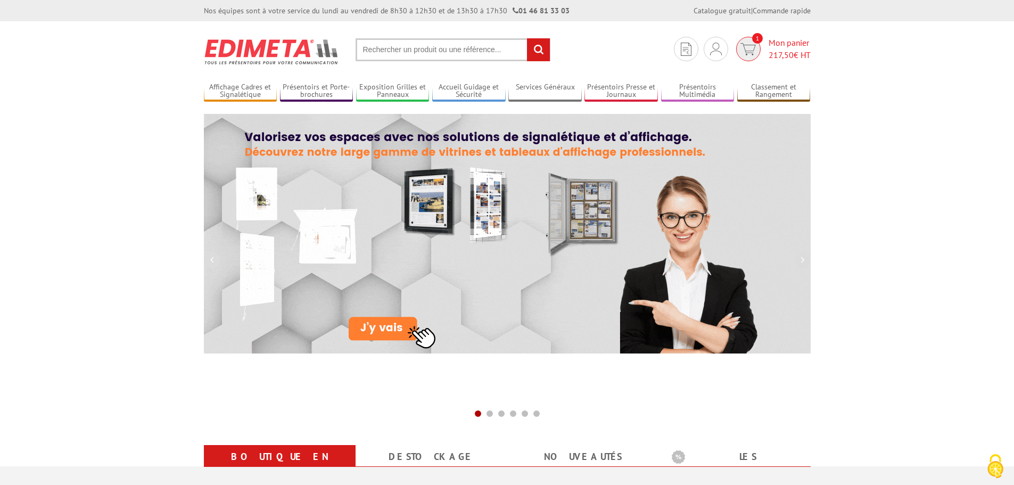
click at [759, 54] on span "1" at bounding box center [748, 49] width 30 height 24
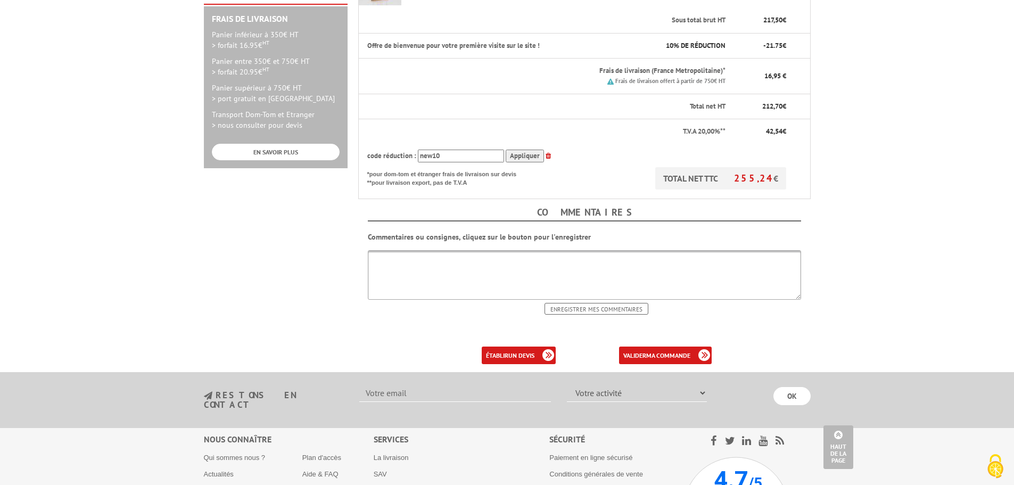
scroll to position [319, 0]
click at [653, 346] on link "valider ma commande" at bounding box center [665, 355] width 93 height 18
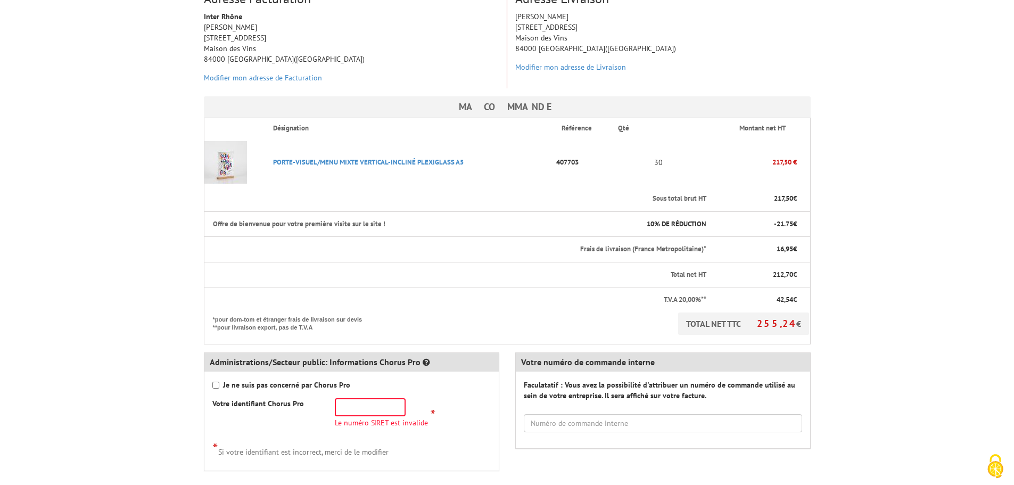
scroll to position [213, 0]
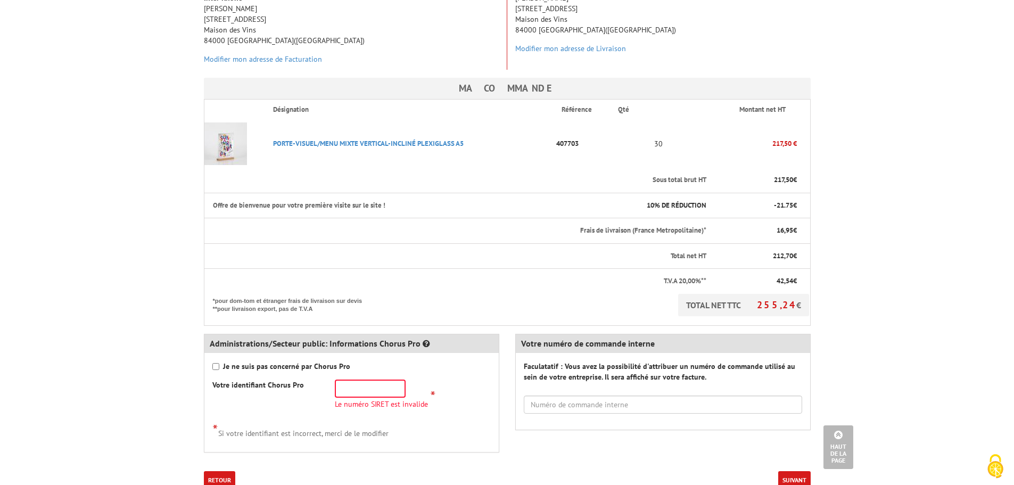
click at [262, 361] on strong "Je ne suis pas concerné par Chorus Pro" at bounding box center [286, 366] width 127 height 10
click at [219, 363] on input "Je ne suis pas concerné par Chorus Pro" at bounding box center [215, 366] width 7 height 7
checkbox input "true"
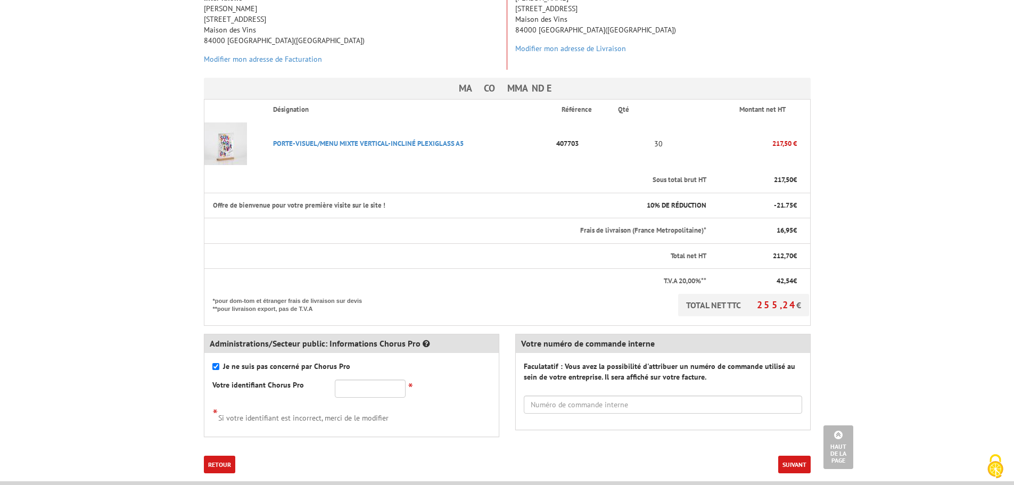
click at [792, 456] on button "Suivant" at bounding box center [794, 465] width 32 height 18
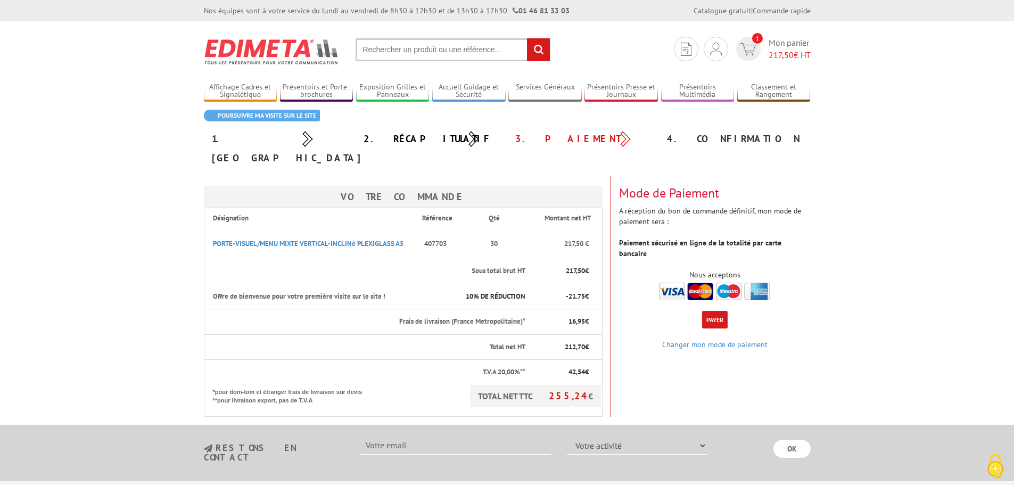
click at [716, 311] on button "Payer" at bounding box center [715, 320] width 26 height 18
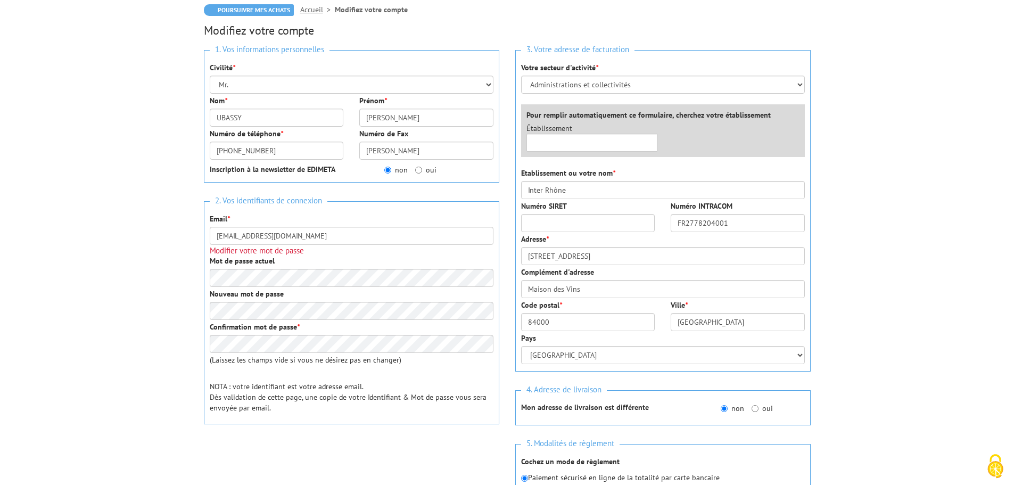
scroll to position [106, 0]
